Goal: Transaction & Acquisition: Book appointment/travel/reservation

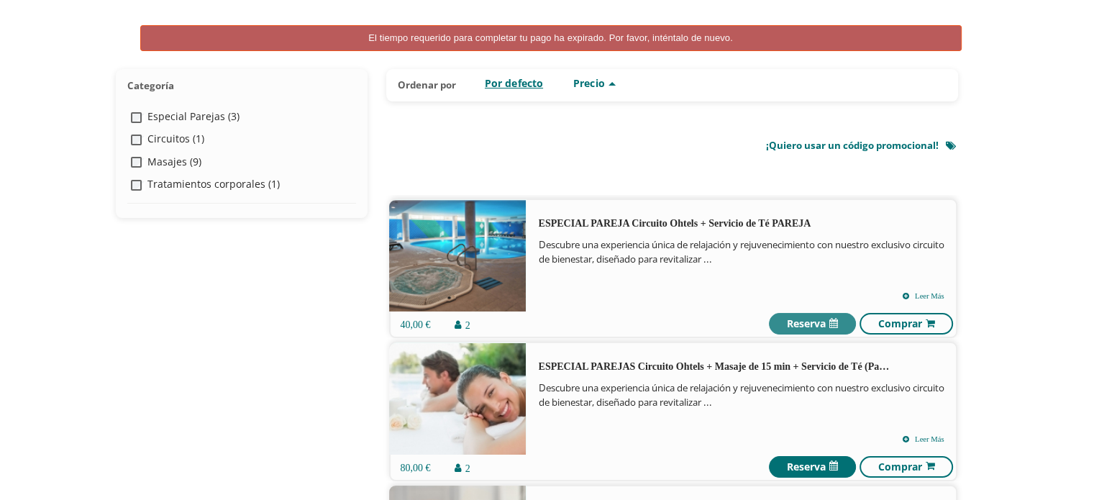
click at [830, 327] on icon at bounding box center [834, 323] width 9 height 15
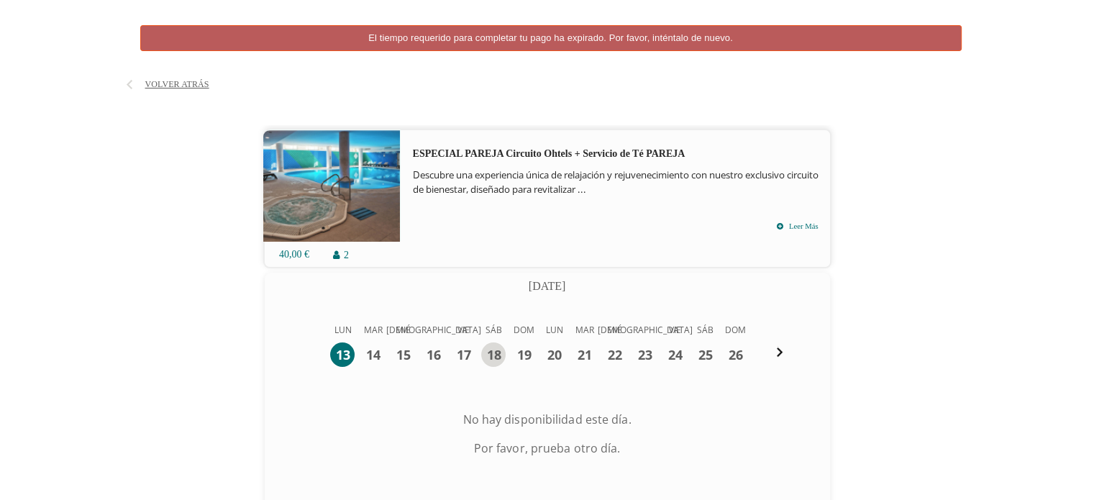
click at [484, 353] on div "18" at bounding box center [493, 354] width 24 height 24
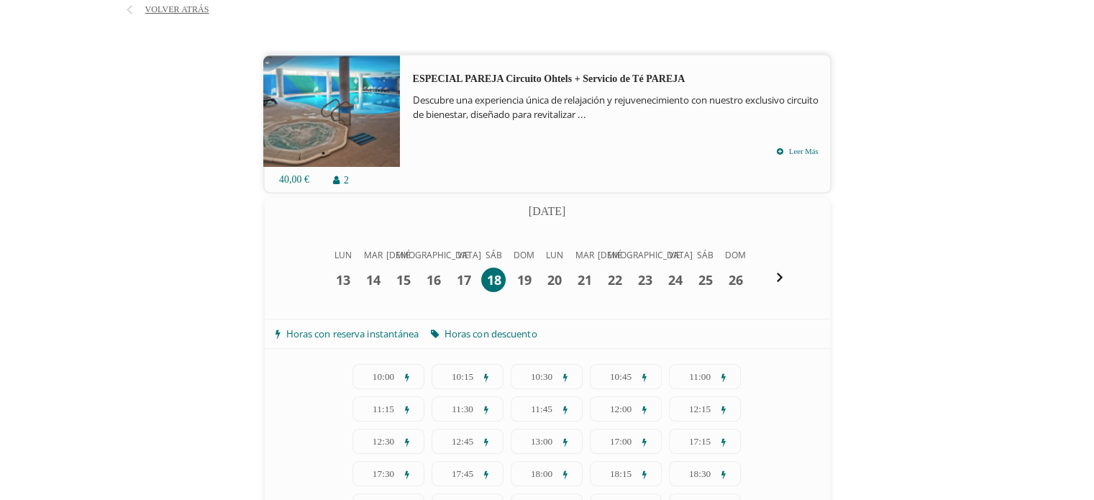
scroll to position [202, 0]
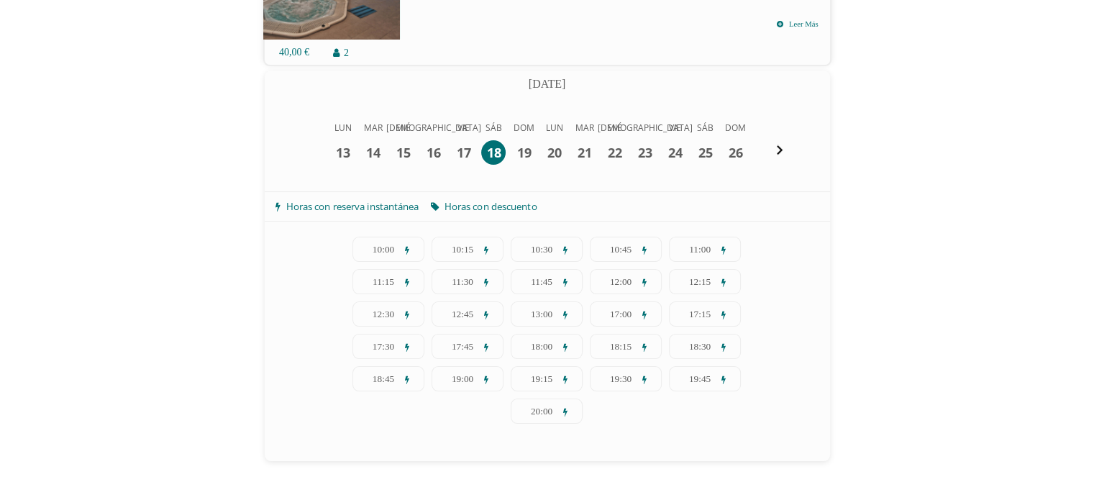
click at [696, 251] on span "11:00" at bounding box center [705, 249] width 32 height 14
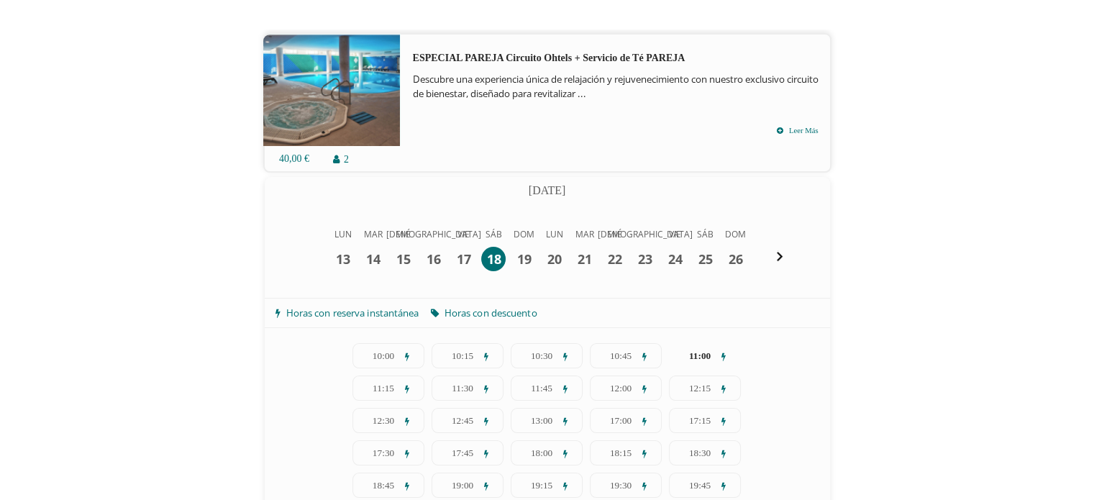
scroll to position [377, 0]
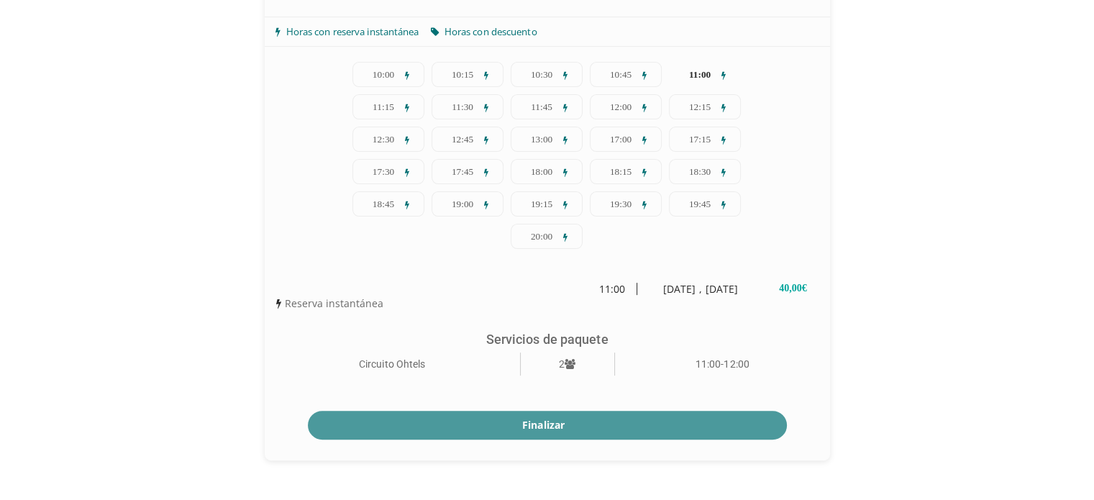
click at [608, 422] on div "Finalizar" at bounding box center [547, 425] width 479 height 29
